Goal: Information Seeking & Learning: Learn about a topic

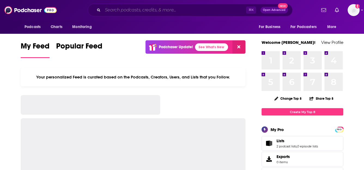
click at [118, 10] on input "Search podcasts, credits, & more..." at bounding box center [174, 10] width 143 height 9
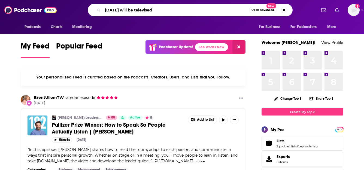
type input "[DATE] will be televised"
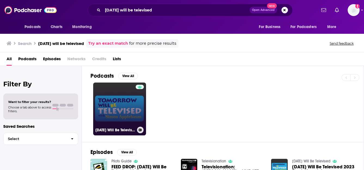
click at [116, 111] on link "[DATE] Will Be Televised" at bounding box center [119, 109] width 53 height 53
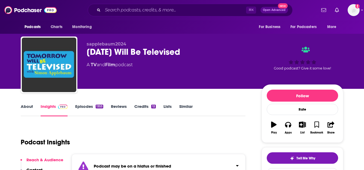
click at [89, 106] on link "Episodes 1353" at bounding box center [89, 110] width 28 height 13
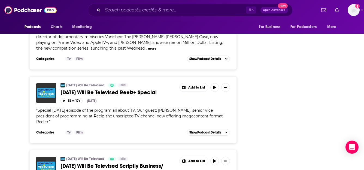
scroll to position [1209, 0]
